Goal: Complete application form

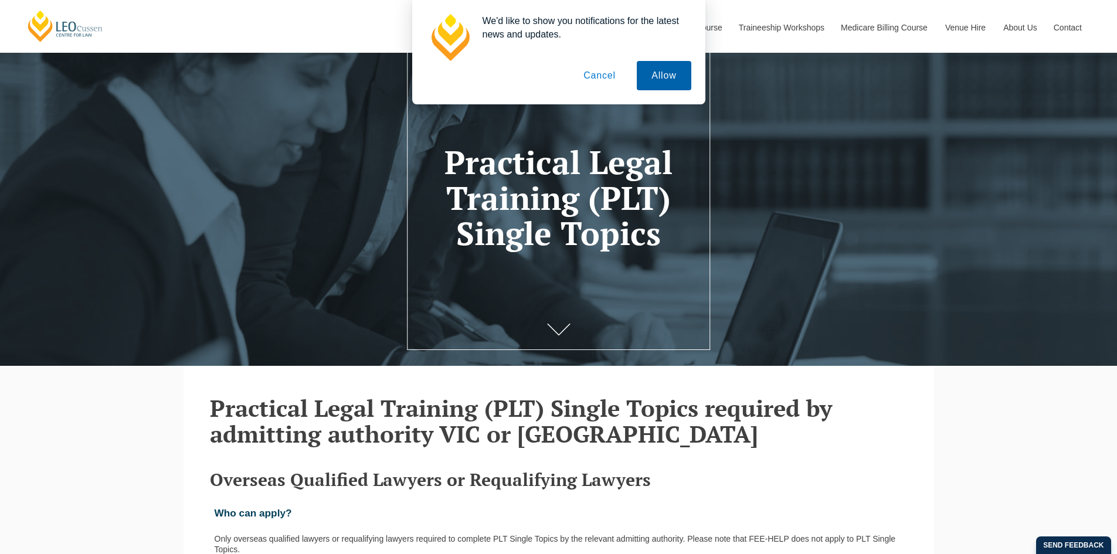
click at [654, 77] on button "Allow" at bounding box center [664, 75] width 54 height 29
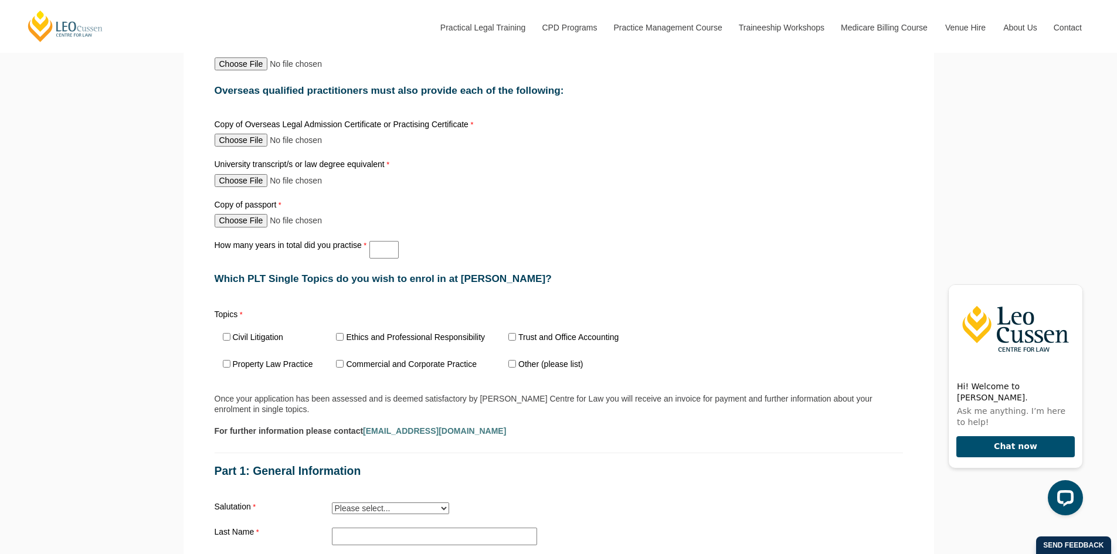
scroll to position [704, 0]
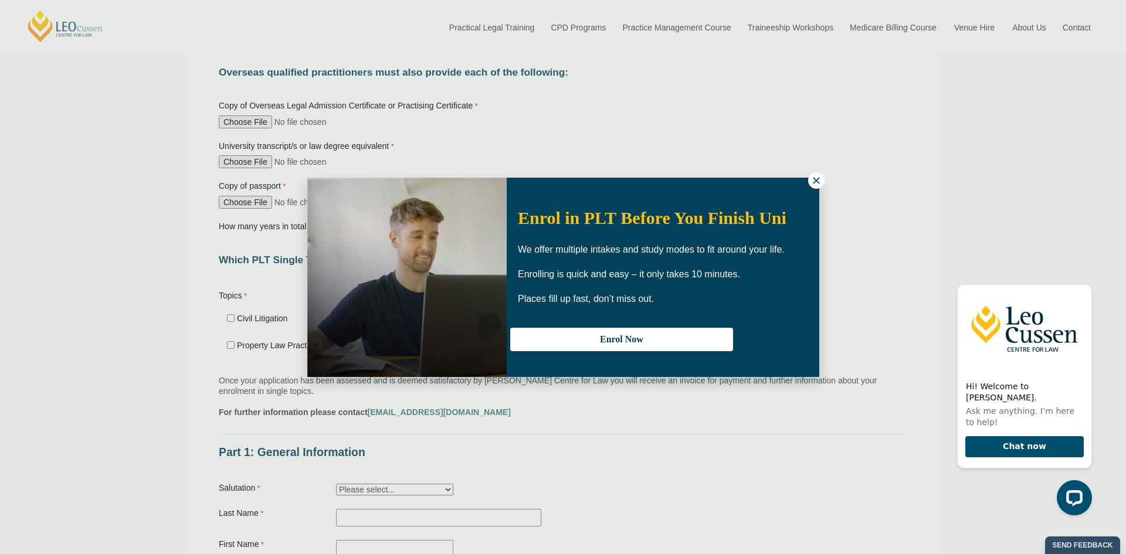
click at [817, 184] on icon at bounding box center [816, 180] width 11 height 11
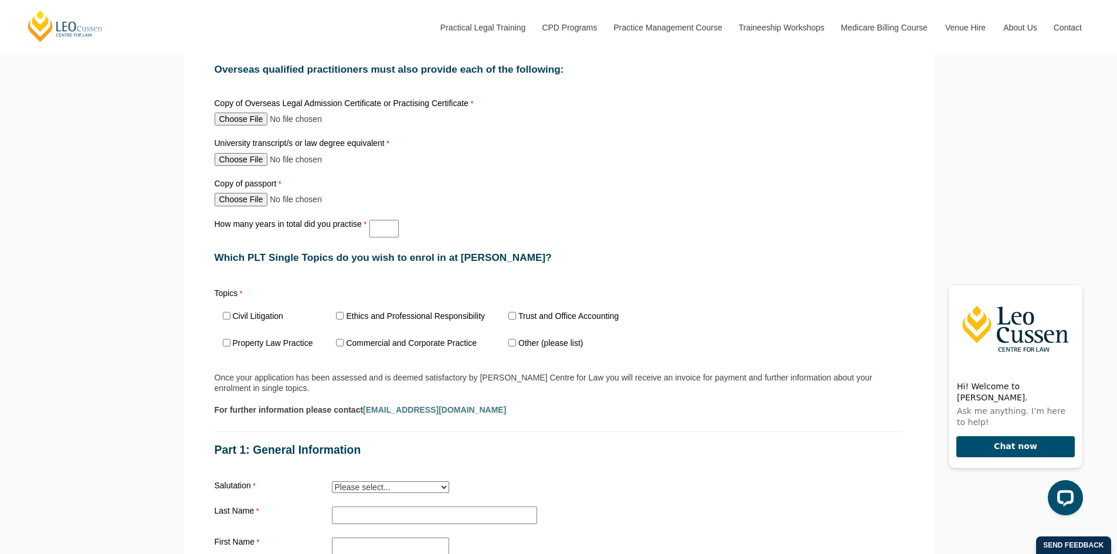
click at [354, 344] on label "Commercial and Corporate Practice" at bounding box center [411, 343] width 131 height 8
click at [344, 344] on input "Commercial and Corporate Practice" at bounding box center [340, 343] width 8 height 8
checkbox input "true"
click at [251, 316] on label "Civil Litigation" at bounding box center [258, 316] width 50 height 8
click at [230, 316] on input "Civil Litigation" at bounding box center [227, 316] width 8 height 8
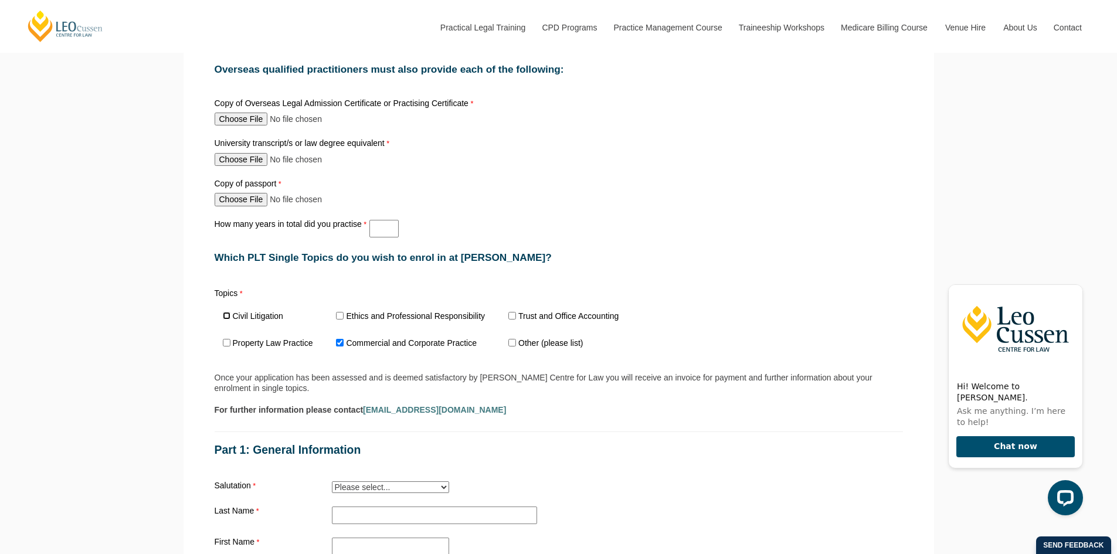
checkbox input "true"
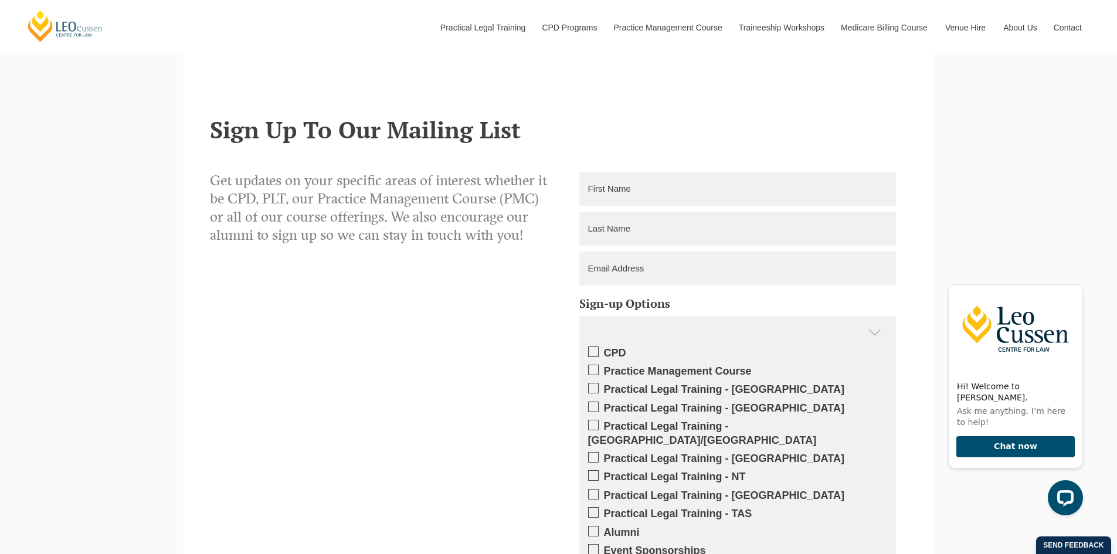
scroll to position [1700, 0]
